Goal: Browse casually: Explore the website without a specific task or goal

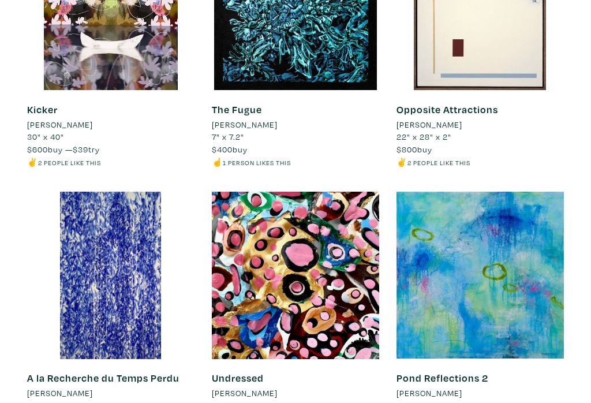
scroll to position [1111, 0]
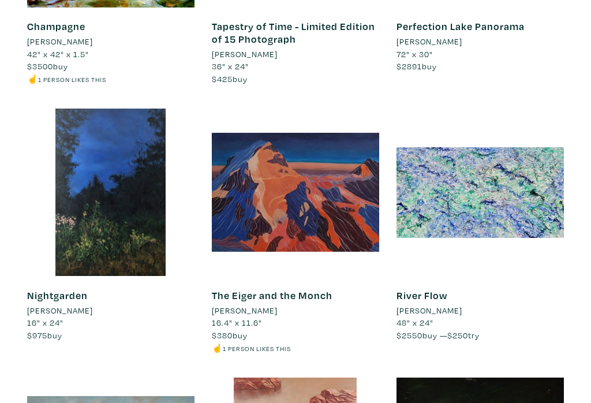
scroll to position [1477, 0]
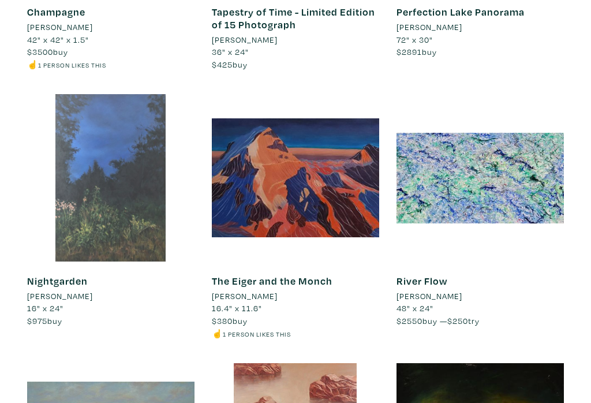
click at [139, 236] on div at bounding box center [110, 177] width 167 height 167
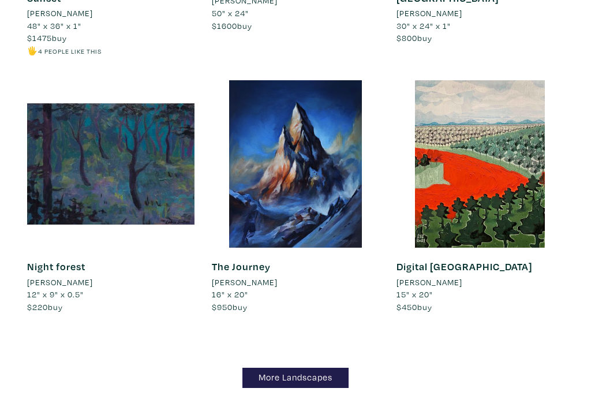
scroll to position [8939, 0]
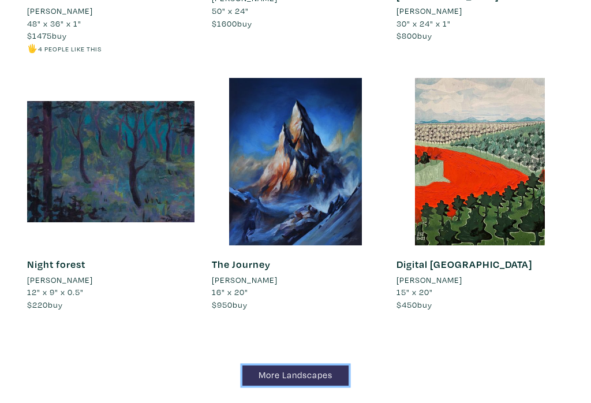
click at [308, 366] on link "More Landscapes" at bounding box center [296, 376] width 106 height 20
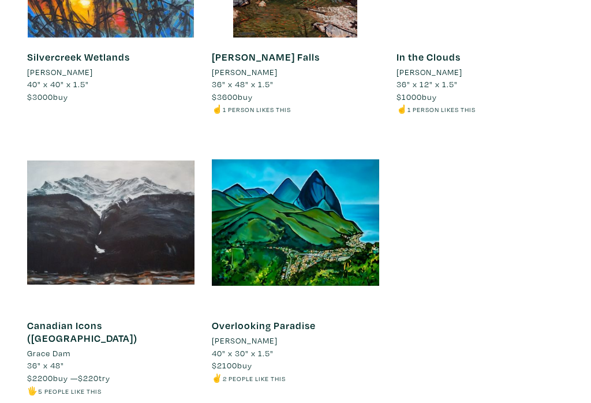
scroll to position [8831, 0]
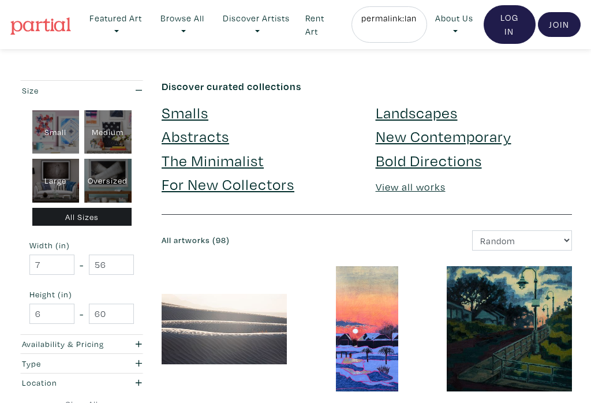
click at [242, 158] on link "The Minimalist" at bounding box center [213, 160] width 102 height 20
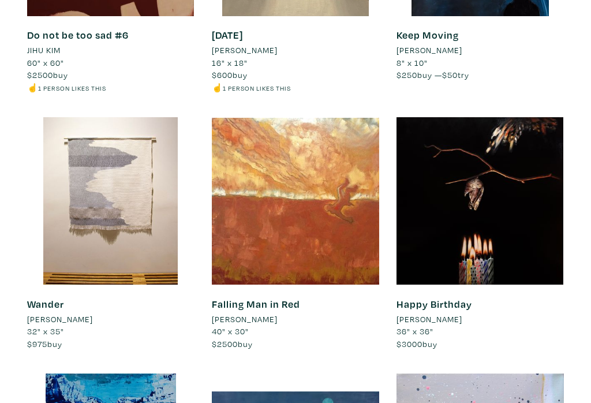
scroll to position [382, 0]
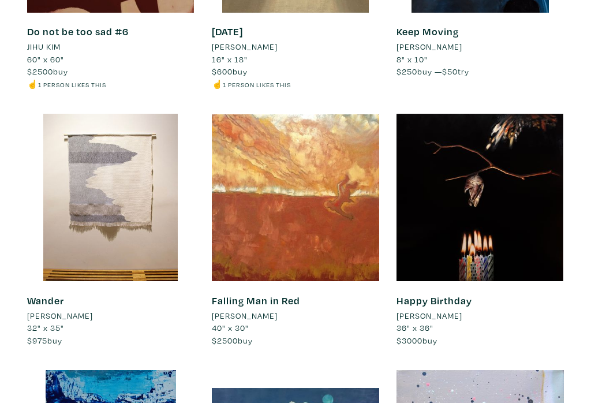
click at [76, 318] on li "Emma Enright" at bounding box center [60, 316] width 66 height 13
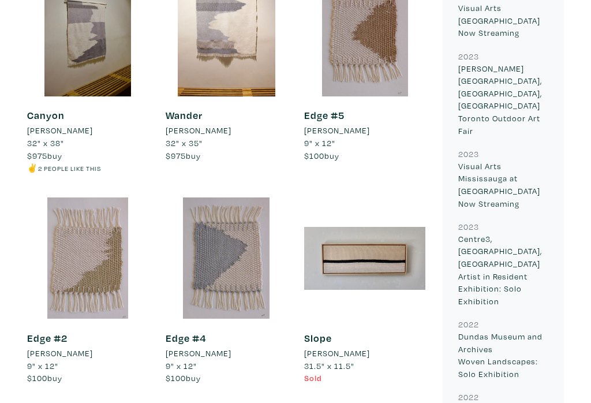
scroll to position [846, 0]
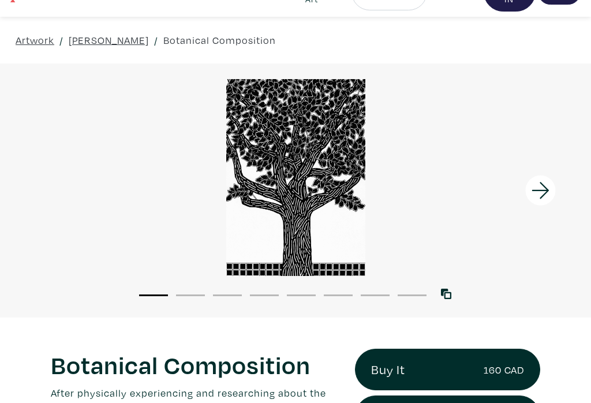
scroll to position [35, 0]
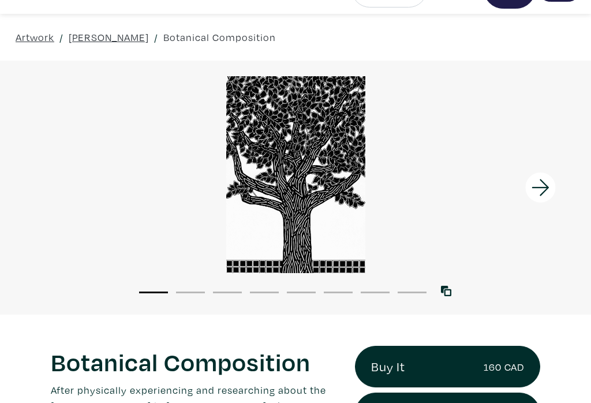
click at [543, 194] on icon at bounding box center [541, 187] width 39 height 31
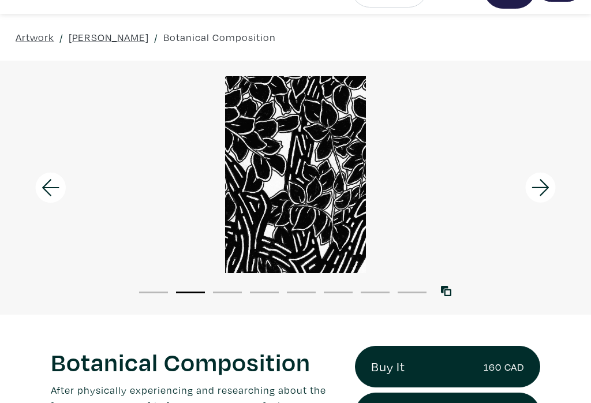
click at [543, 194] on icon at bounding box center [541, 187] width 39 height 31
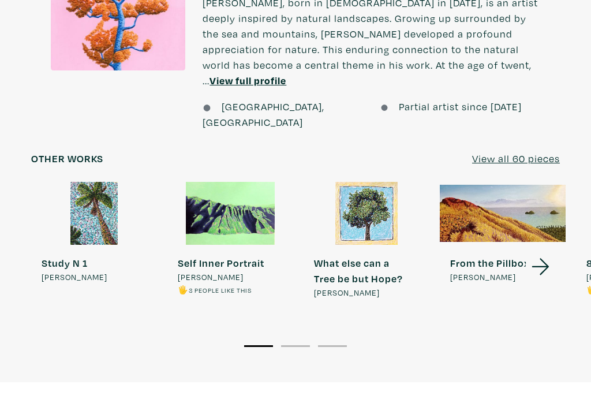
scroll to position [1203, 0]
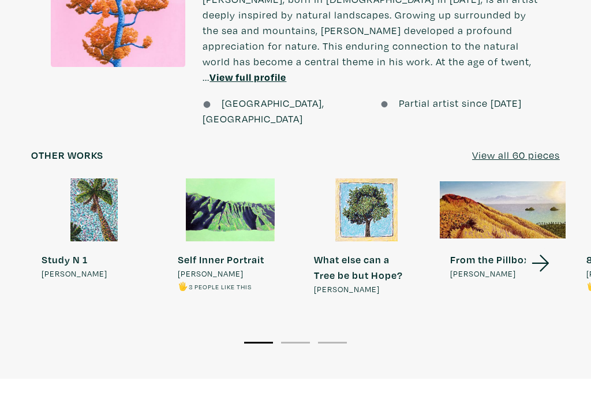
click at [542, 248] on icon at bounding box center [541, 263] width 39 height 31
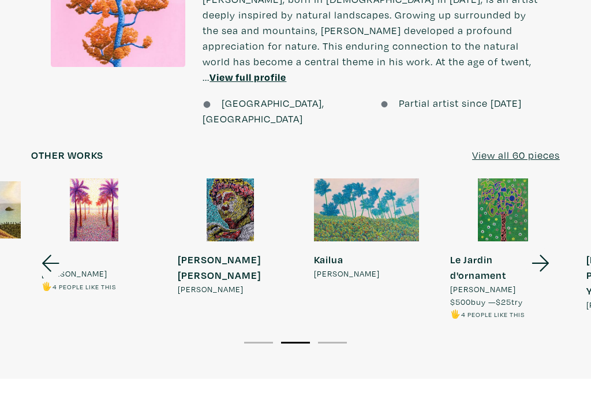
click at [541, 255] on icon at bounding box center [540, 263] width 17 height 17
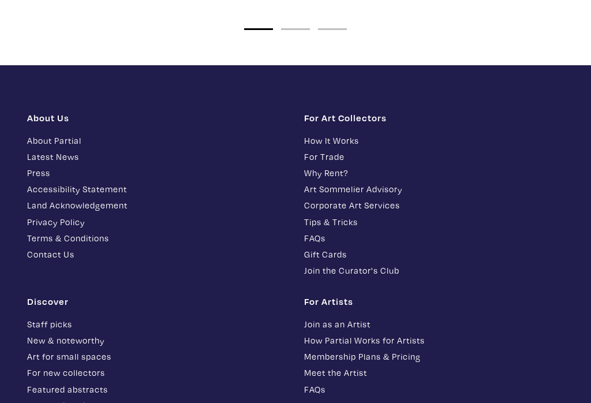
scroll to position [2564, 0]
